Goal: Task Accomplishment & Management: Complete application form

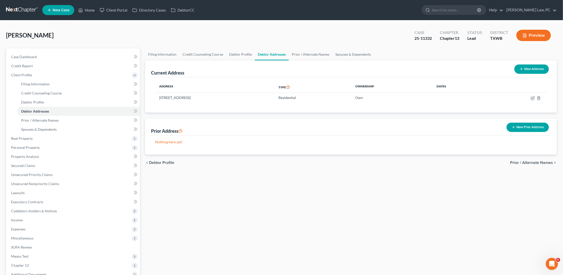
click at [23, 7] on link at bounding box center [22, 10] width 32 height 9
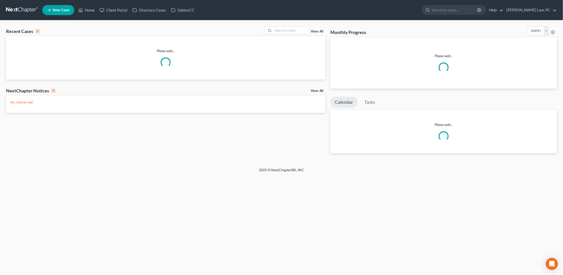
click at [65, 11] on span "New Case" at bounding box center [61, 10] width 17 height 4
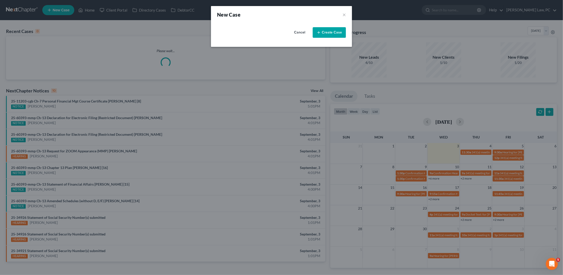
select select "79"
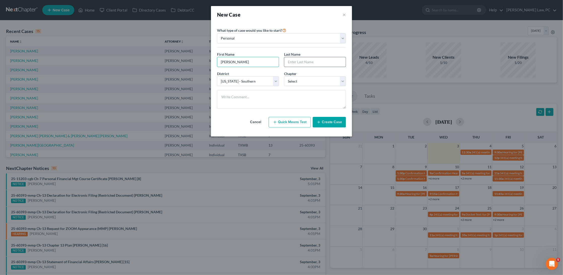
type input "William"
type input "Morris"
select select "0"
click at [330, 120] on button "Create Case" at bounding box center [329, 122] width 33 height 11
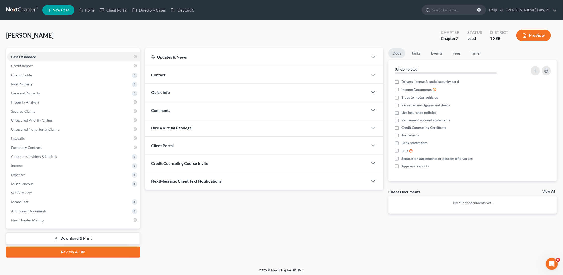
click at [184, 166] on div "Credit Counseling Course Invite" at bounding box center [256, 163] width 223 height 17
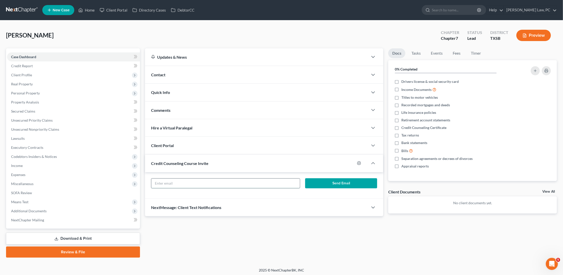
click at [211, 184] on input "text" at bounding box center [225, 184] width 149 height 10
paste input "williamomorris@icloud.com"
type input "williamomorris@icloud.com"
click at [342, 180] on button "Send Email" at bounding box center [341, 183] width 72 height 10
